Goal: Transaction & Acquisition: Subscribe to service/newsletter

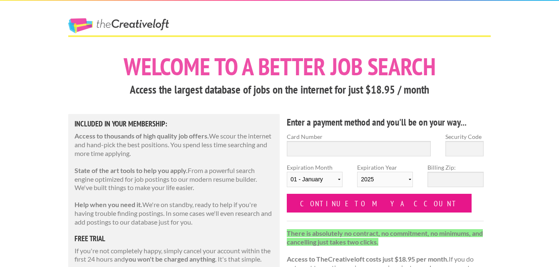
click at [351, 198] on input "Continue to my account" at bounding box center [379, 203] width 185 height 19
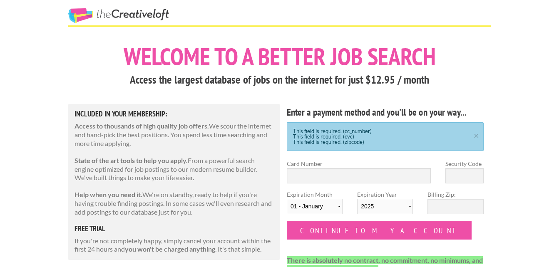
scroll to position [10, 0]
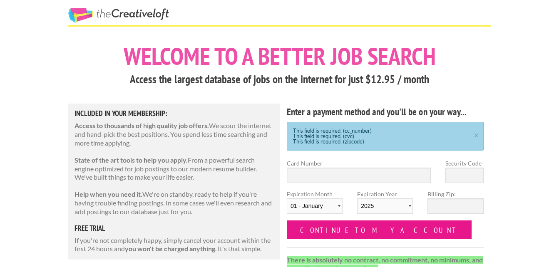
click at [356, 228] on input "Continue to my account" at bounding box center [379, 230] width 185 height 19
